Goal: Find specific page/section

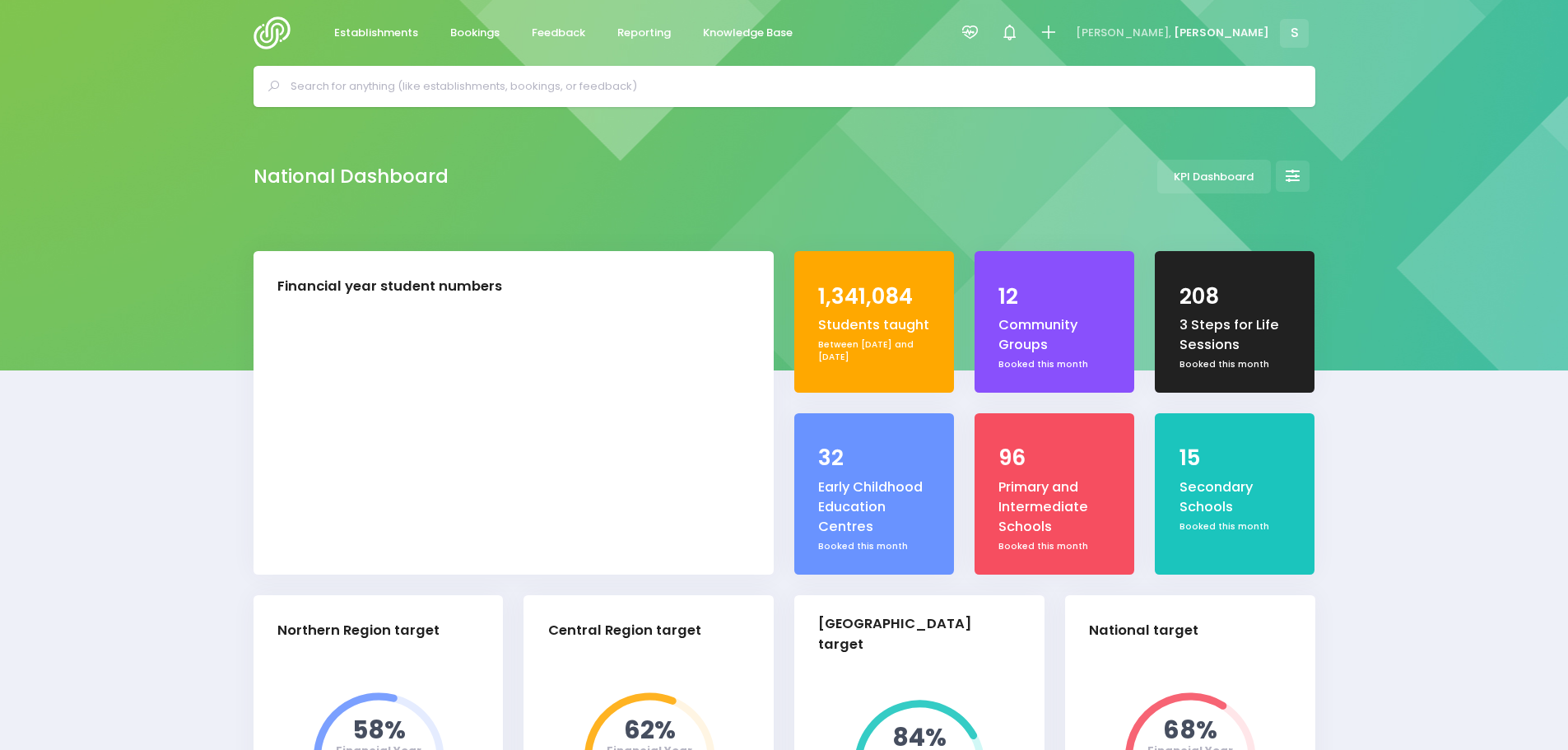
select select "5"
drag, startPoint x: 0, startPoint y: 0, endPoint x: 569, endPoint y: 36, distance: 570.1
click at [562, 23] on link "Feedback" at bounding box center [559, 33] width 81 height 32
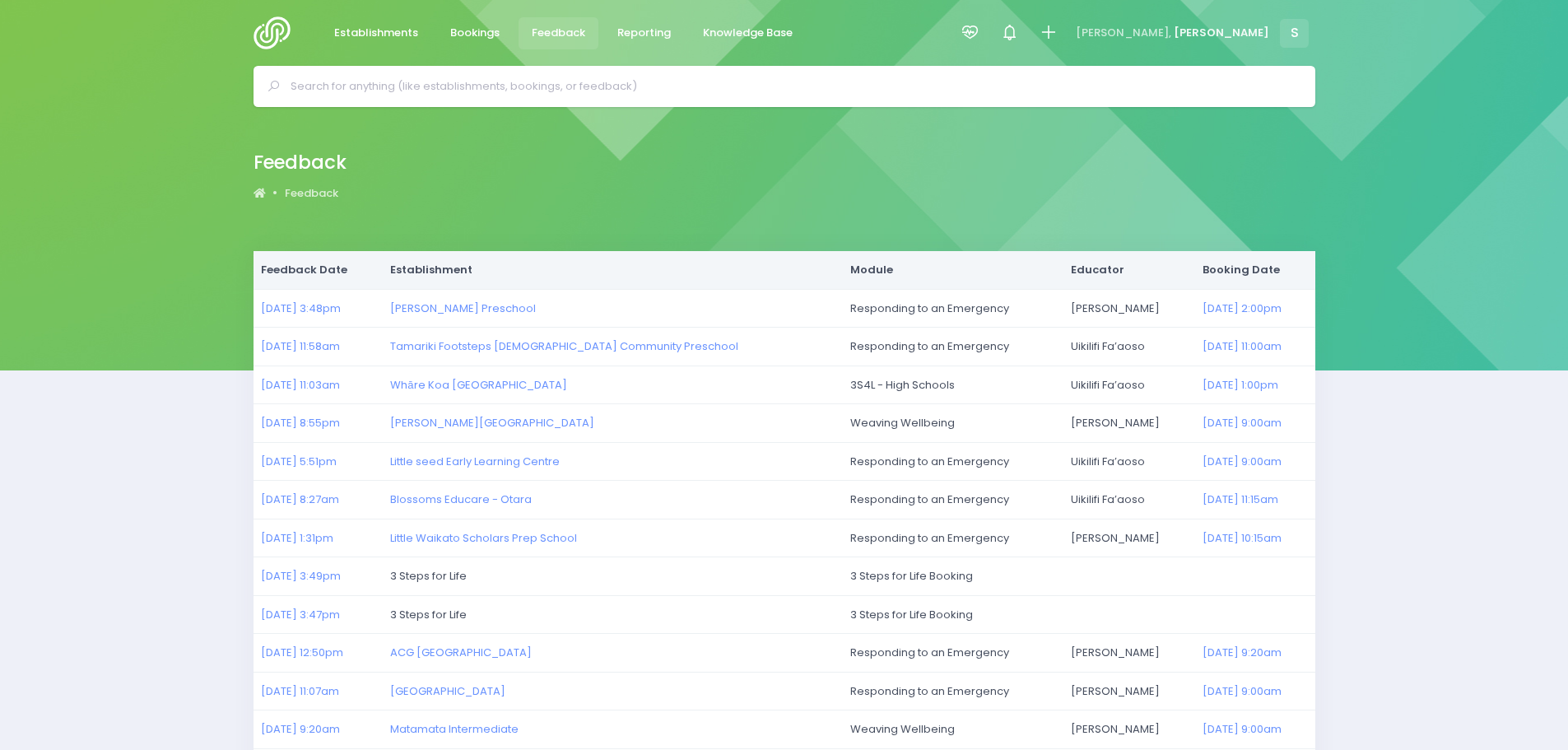
click at [280, 28] on img at bounding box center [276, 33] width 47 height 33
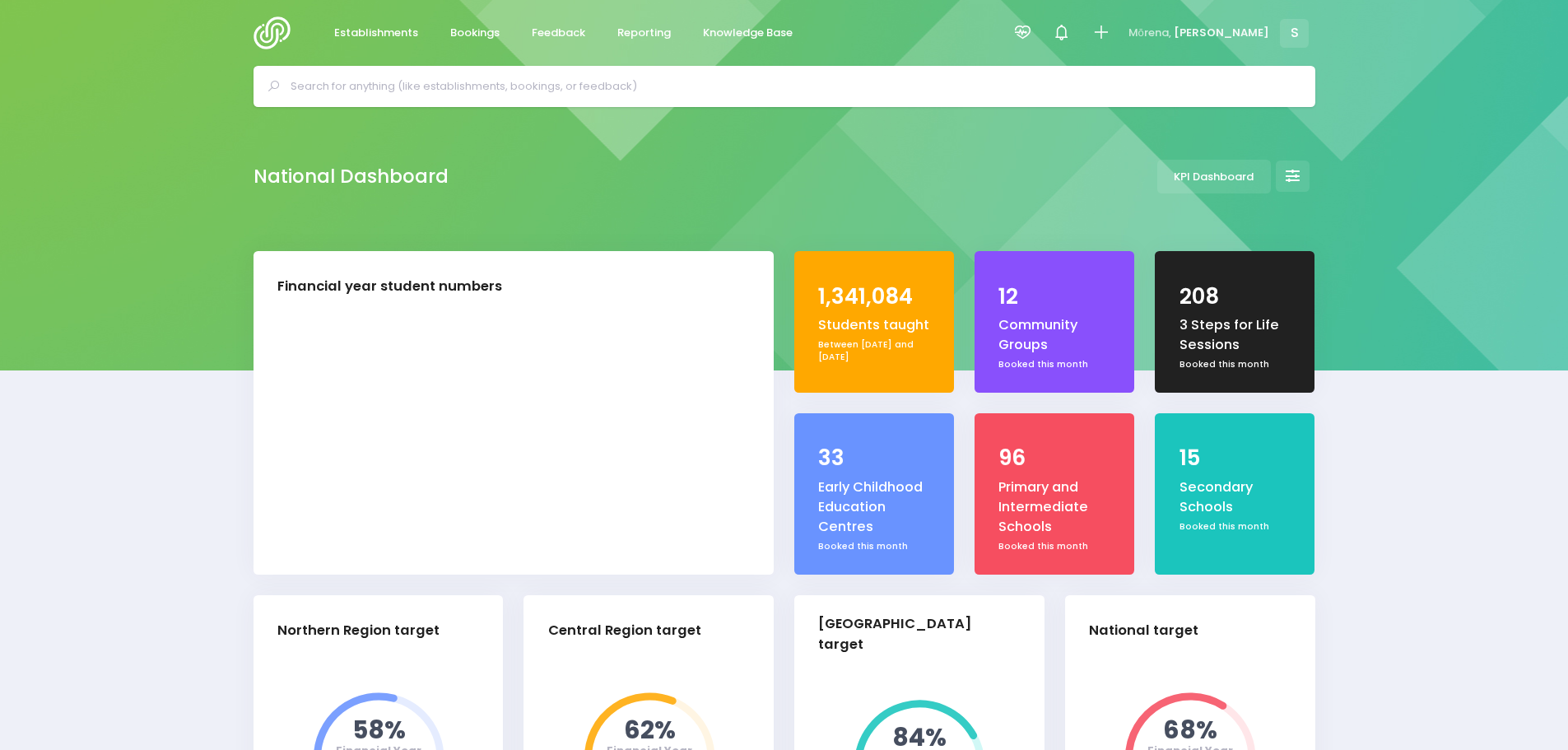
select select "5"
